Goal: Information Seeking & Learning: Learn about a topic

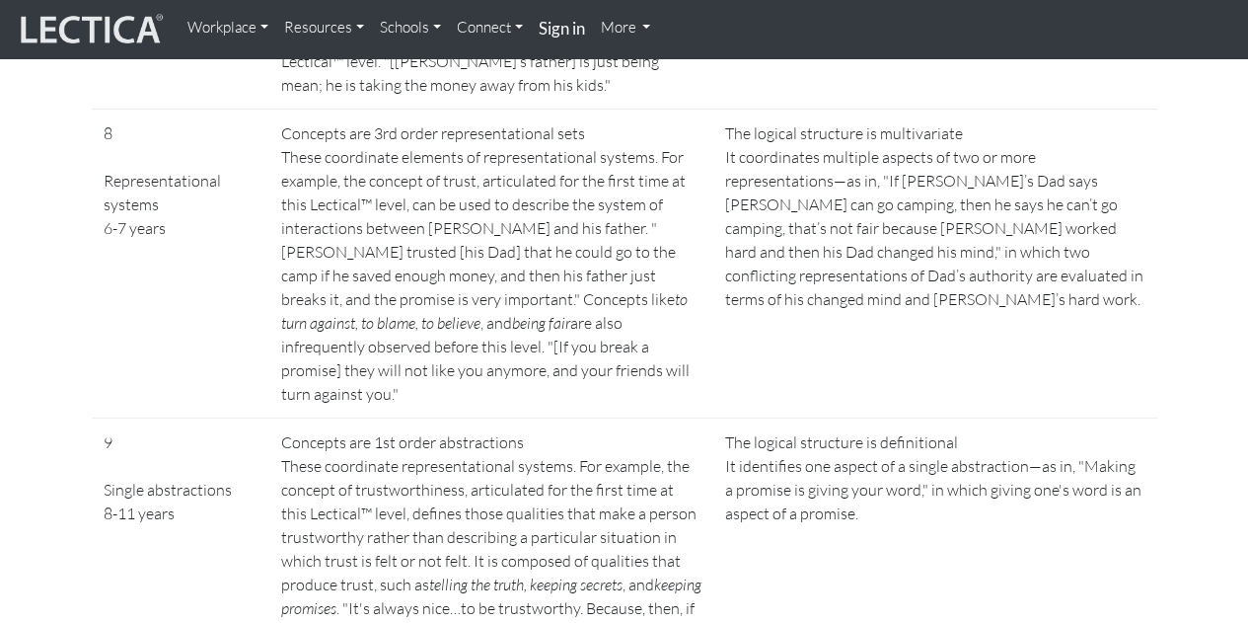
scroll to position [3749, 0]
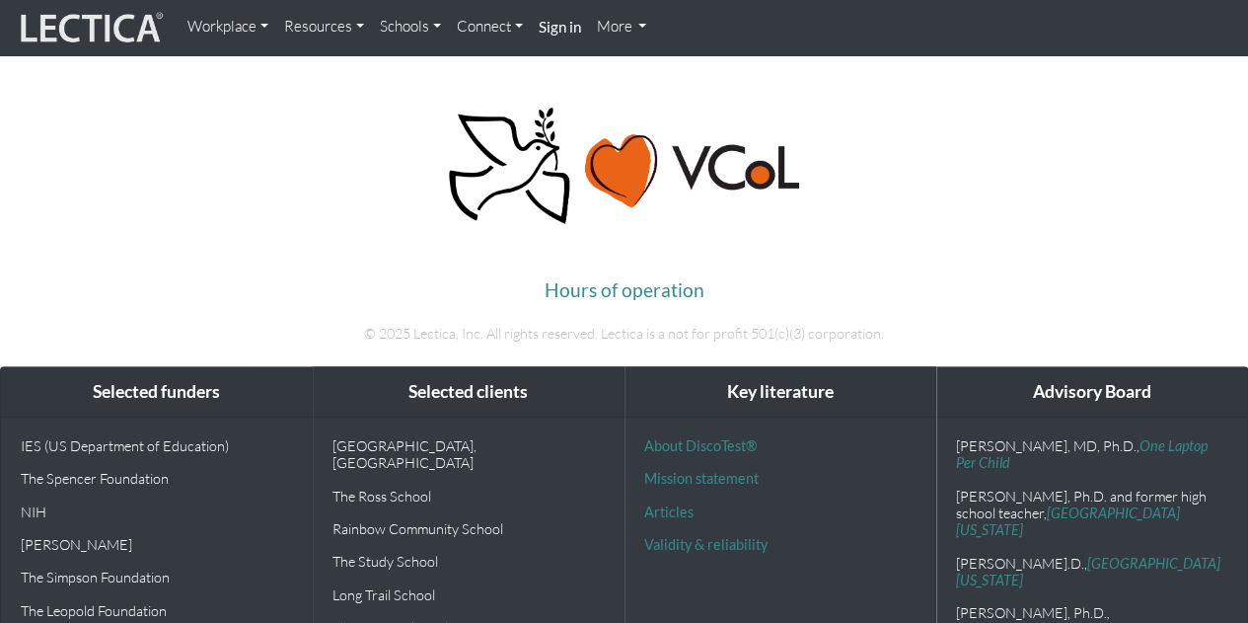
scroll to position [3552, 0]
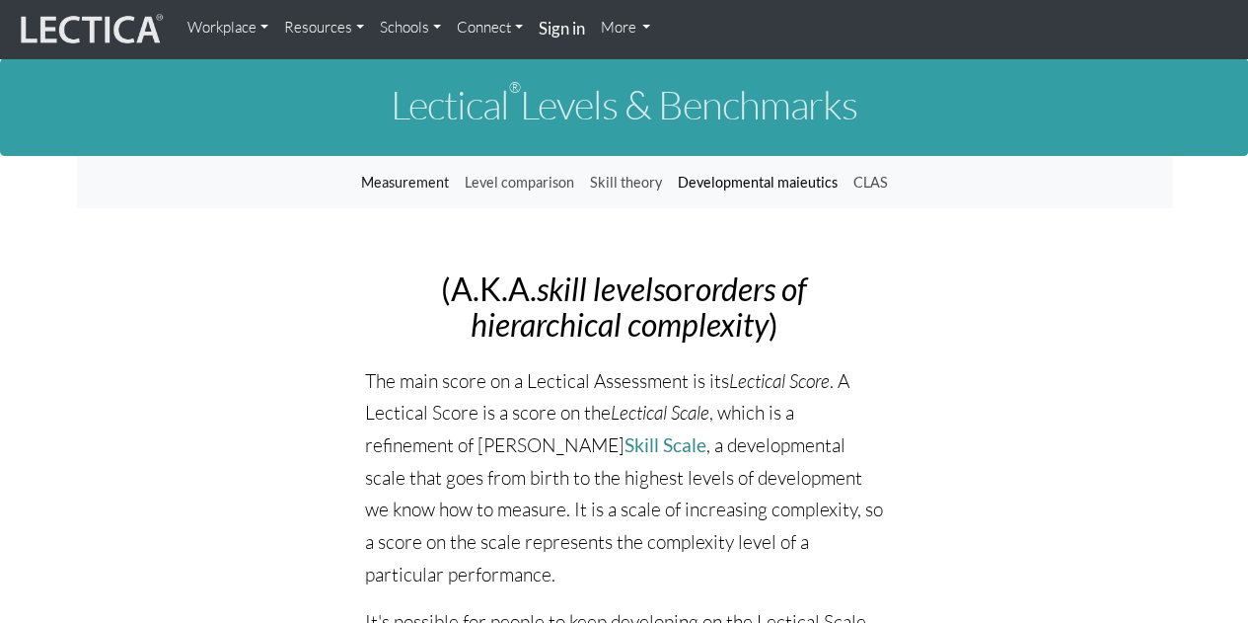
click at [722, 186] on link "Developmental maieutics" at bounding box center [758, 182] width 176 height 37
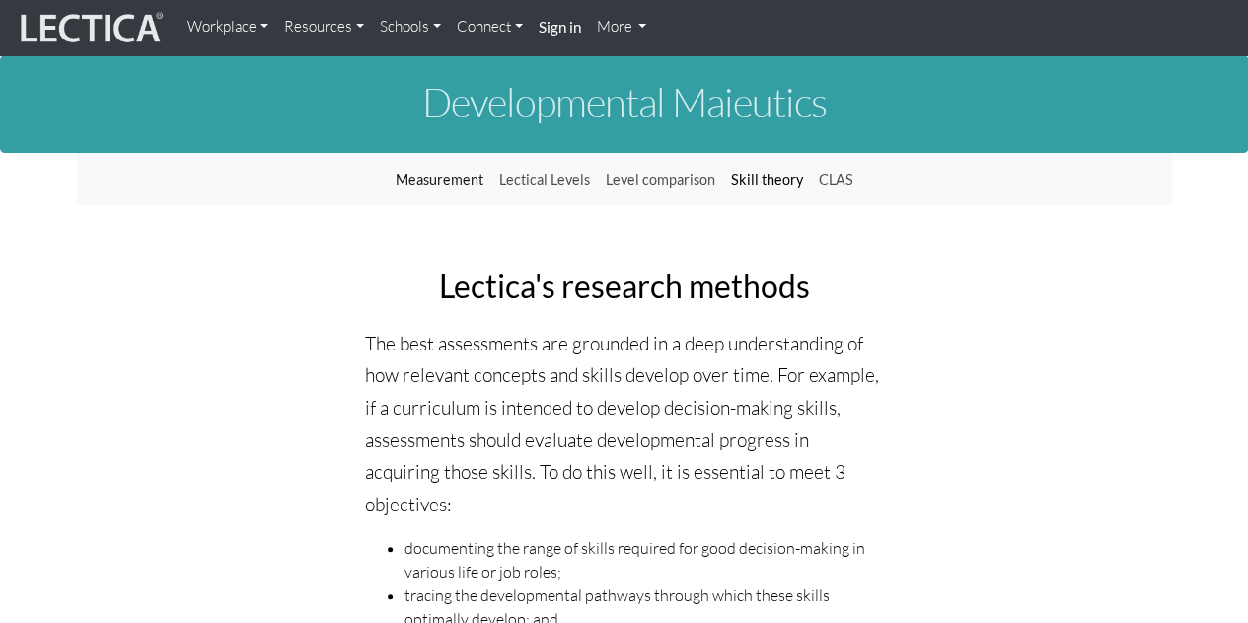
click at [749, 179] on link "Skill theory" at bounding box center [767, 179] width 88 height 37
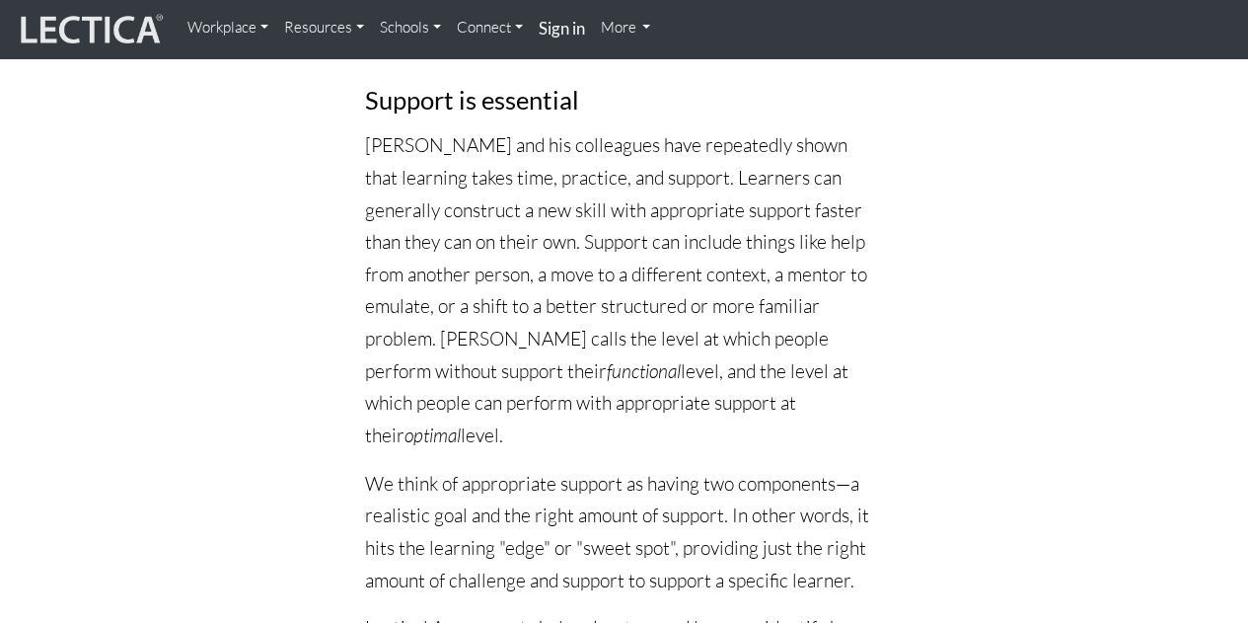
scroll to position [3947, 0]
